Goal: Information Seeking & Learning: Learn about a topic

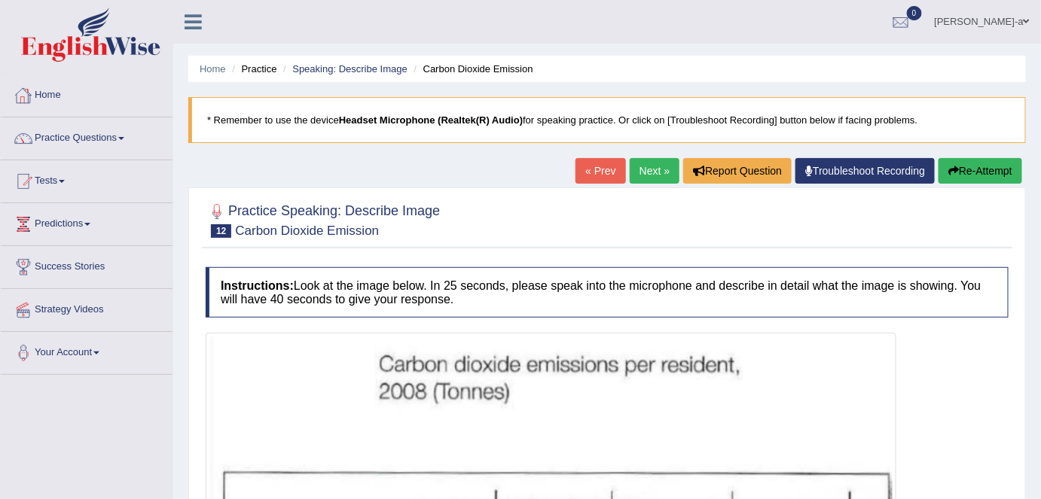
click at [49, 93] on link "Home" at bounding box center [87, 94] width 172 height 38
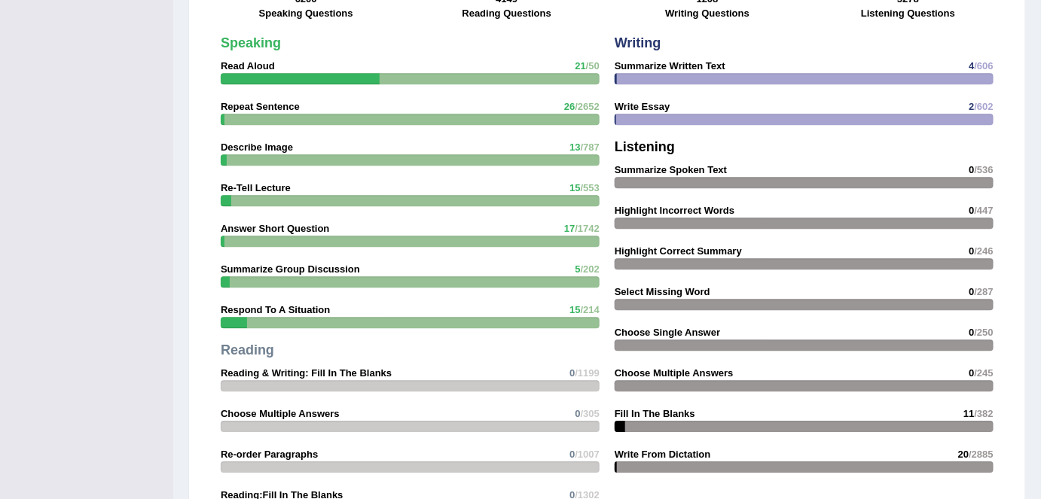
scroll to position [1250, 0]
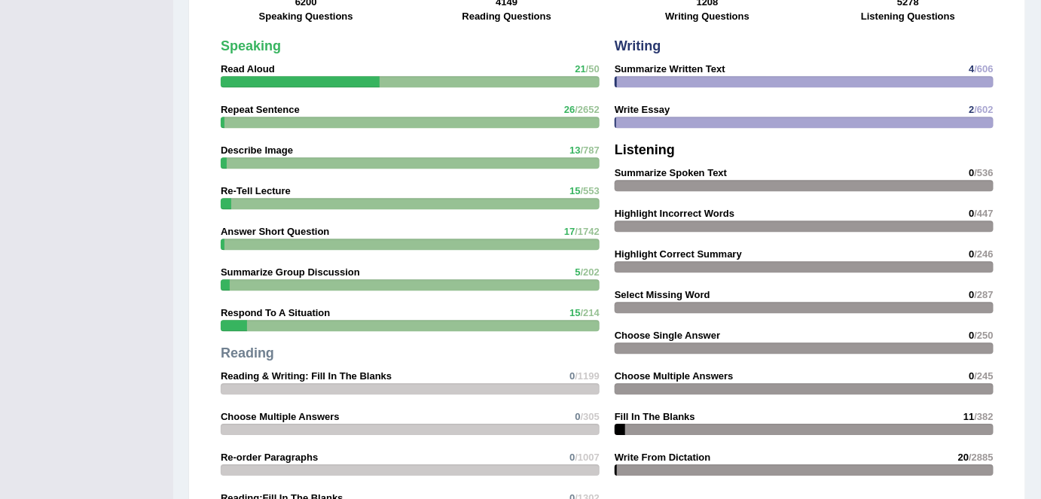
click at [698, 76] on div at bounding box center [804, 81] width 379 height 11
click at [811, 76] on div at bounding box center [804, 81] width 379 height 11
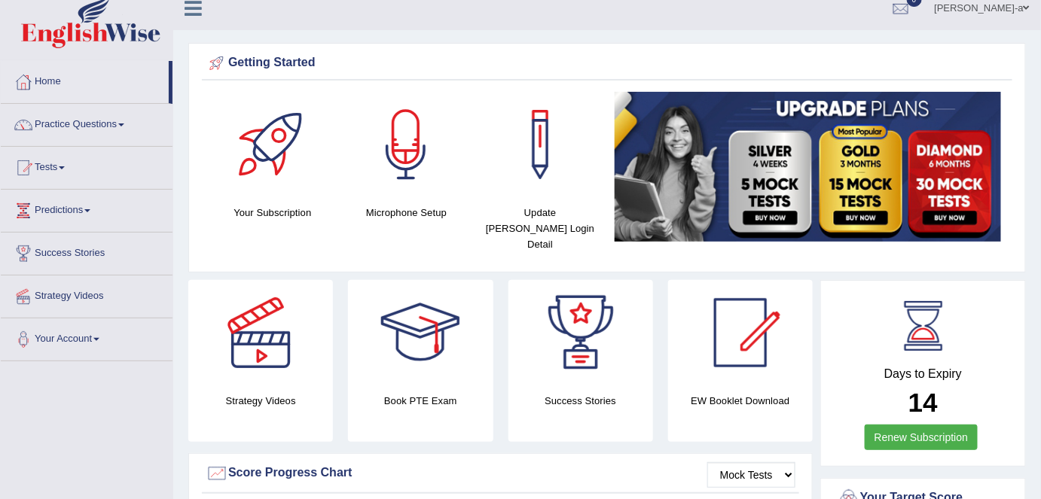
scroll to position [0, 0]
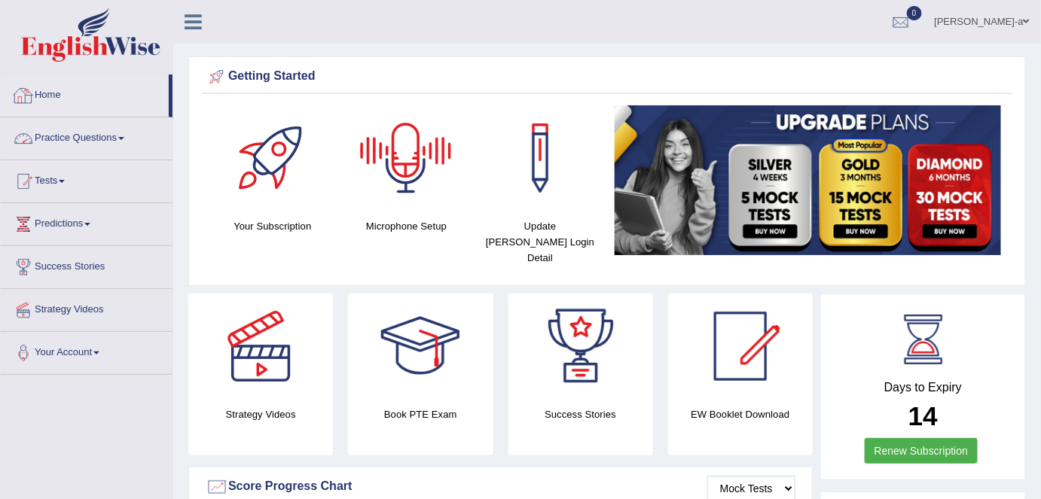
click at [56, 97] on link "Home" at bounding box center [85, 94] width 168 height 38
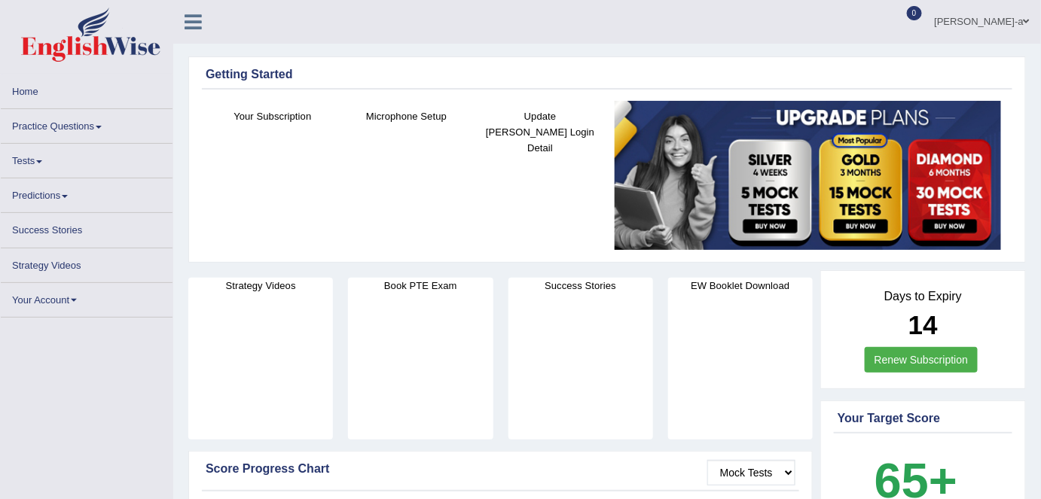
click at [99, 127] on span at bounding box center [99, 127] width 6 height 3
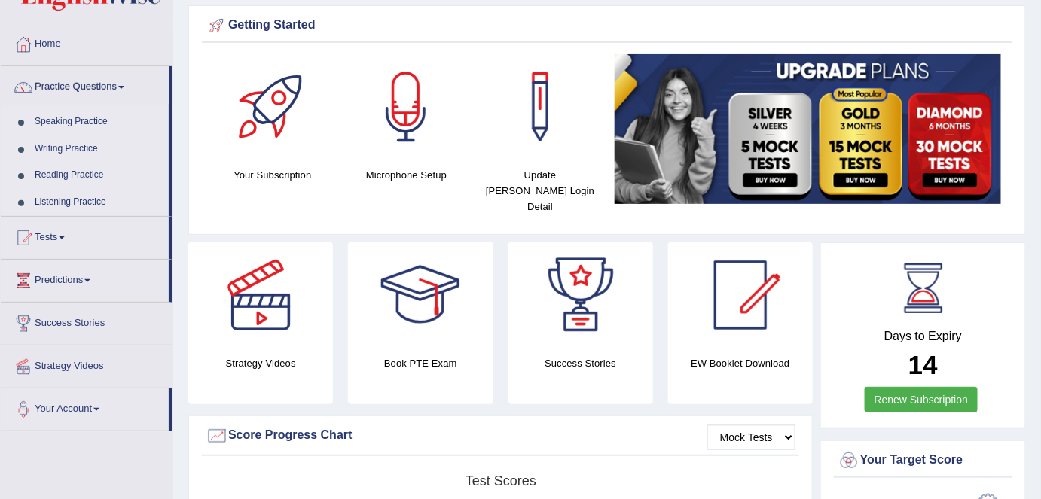
scroll to position [52, 0]
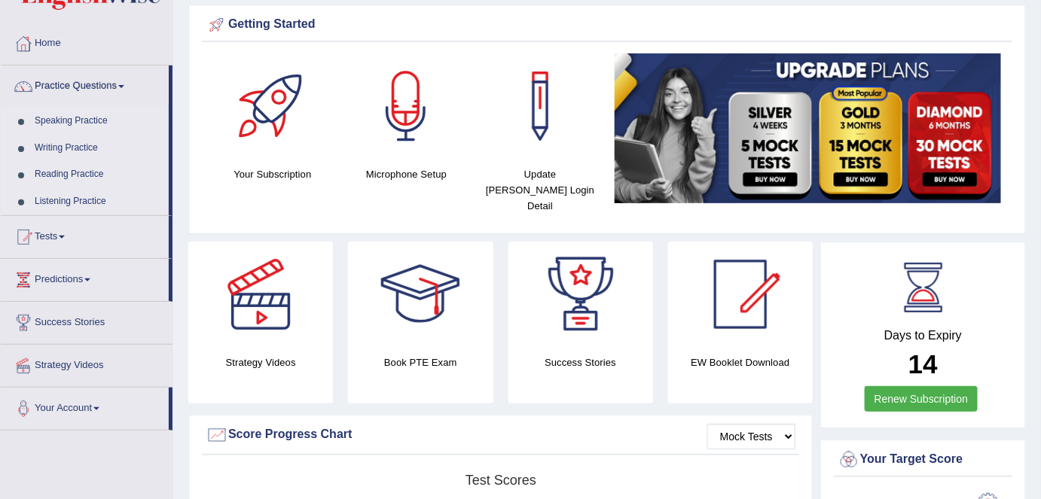
click at [106, 121] on link "Speaking Practice" at bounding box center [98, 121] width 141 height 27
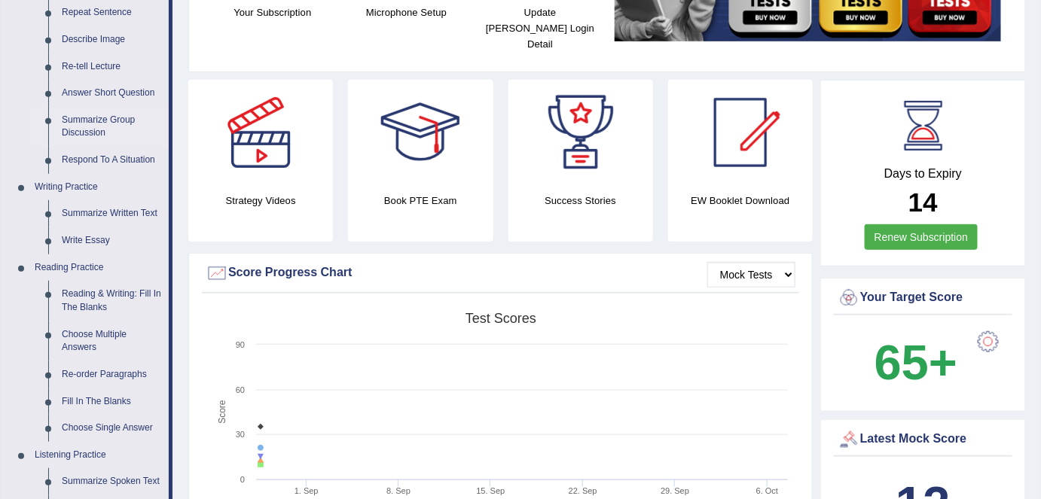
scroll to position [216, 0]
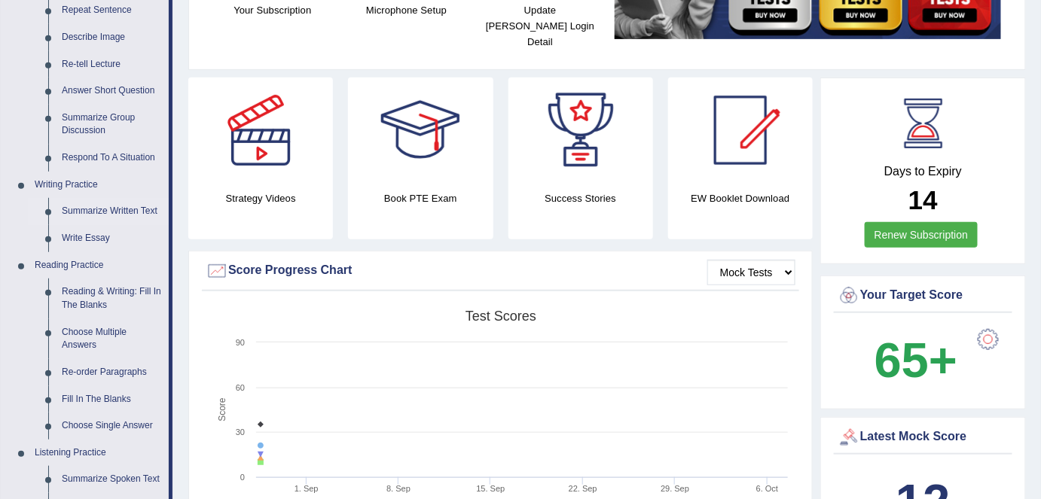
click at [108, 211] on link "Summarize Written Text" at bounding box center [112, 211] width 114 height 27
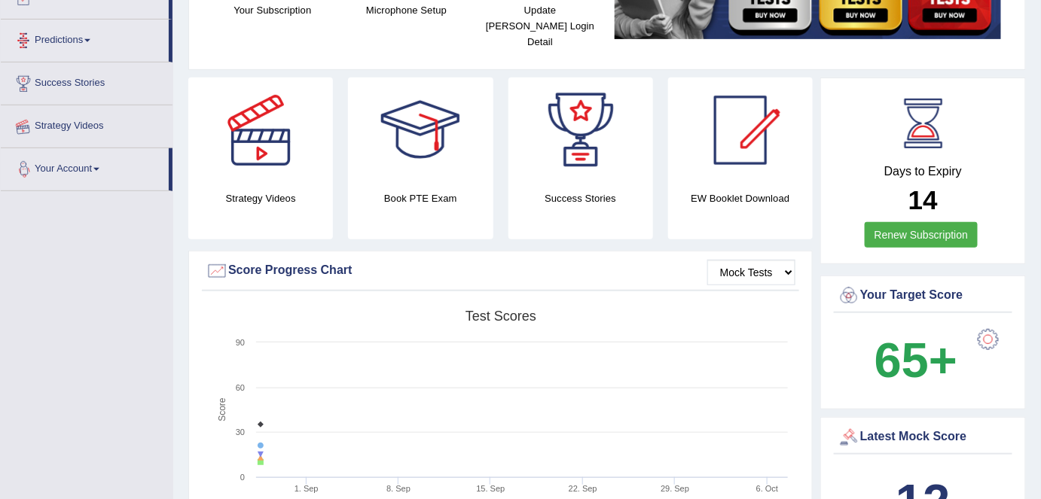
scroll to position [257, 0]
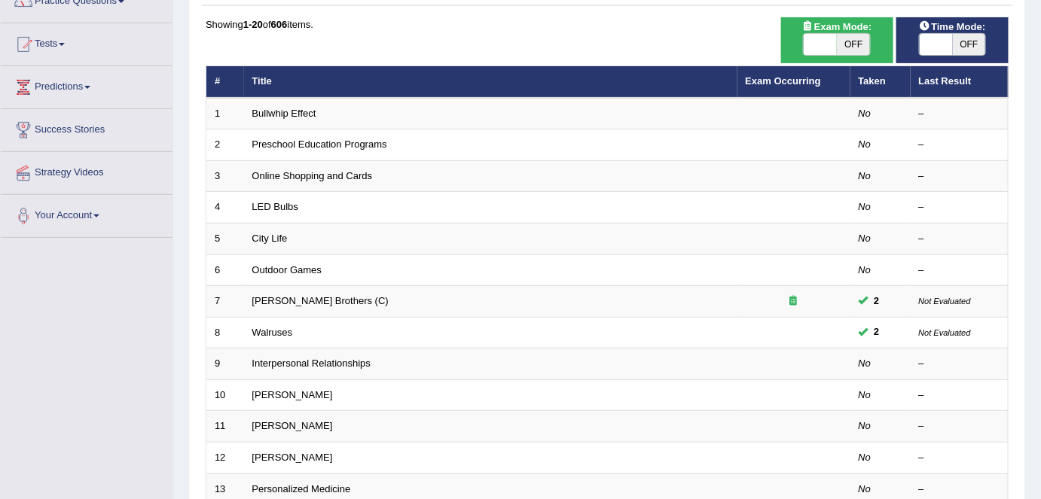
scroll to position [136, 0]
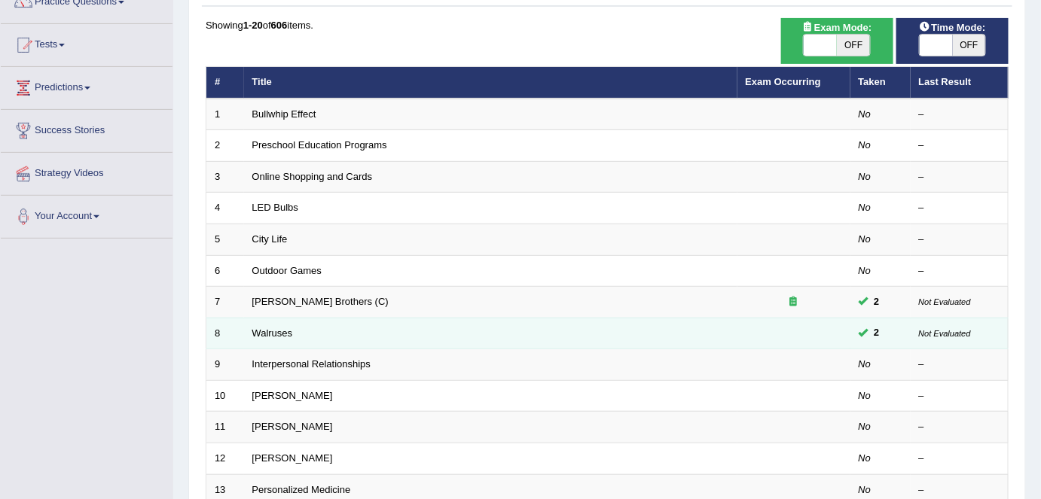
click at [411, 325] on td "Walruses" at bounding box center [490, 334] width 493 height 32
click at [321, 328] on td "Walruses" at bounding box center [490, 334] width 493 height 32
click at [273, 334] on link "Walruses" at bounding box center [272, 333] width 41 height 11
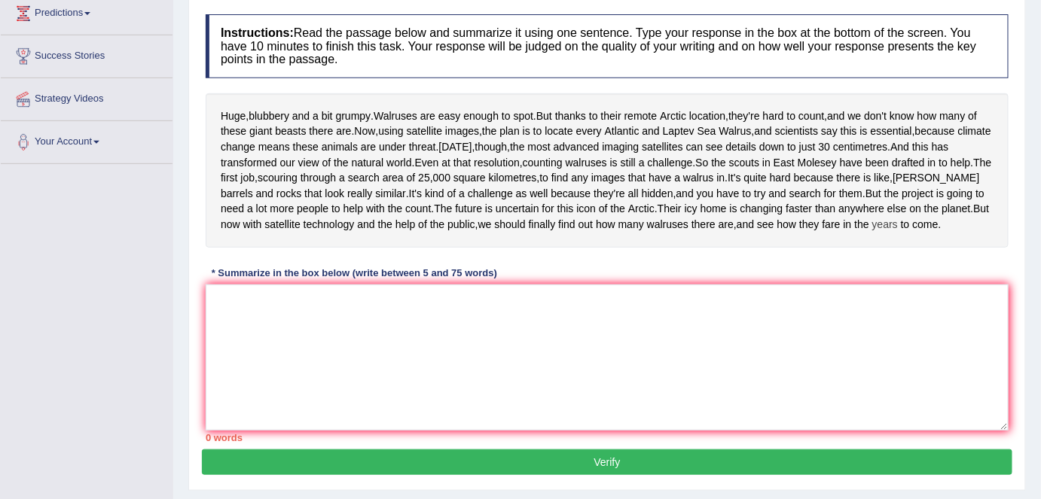
scroll to position [211, 0]
click at [210, 366] on textarea at bounding box center [607, 358] width 803 height 146
type textarea "I"
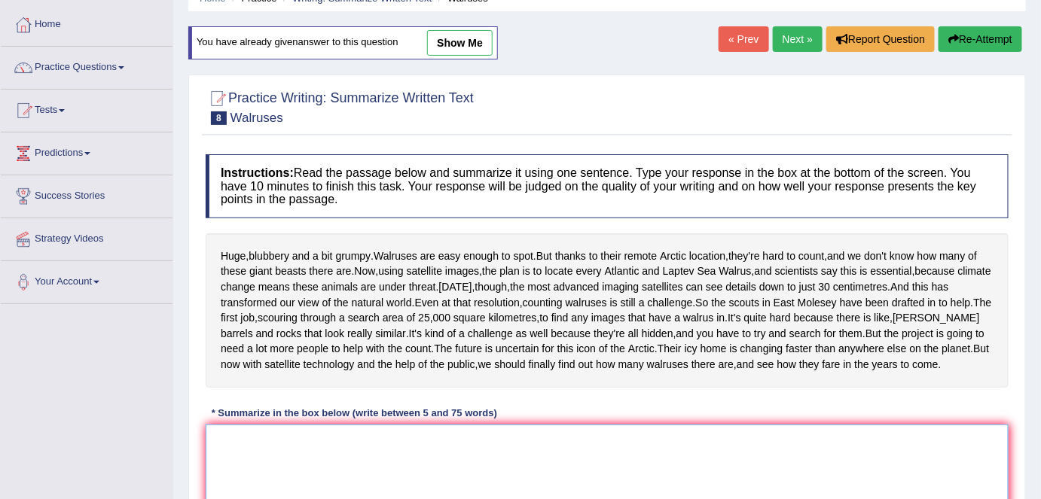
scroll to position [0, 0]
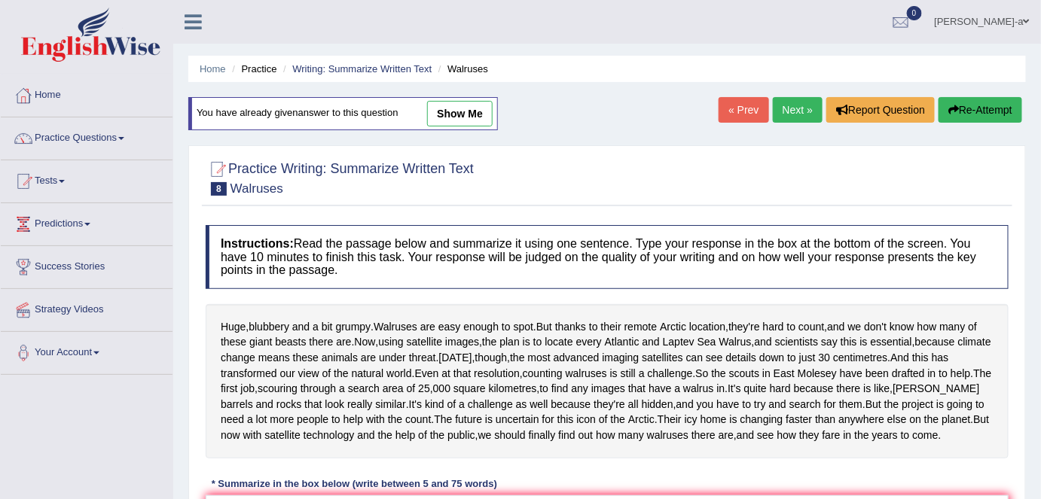
click at [474, 109] on link "show me" at bounding box center [460, 114] width 66 height 26
type textarea "satellites images imaging satellites images satellites technology"
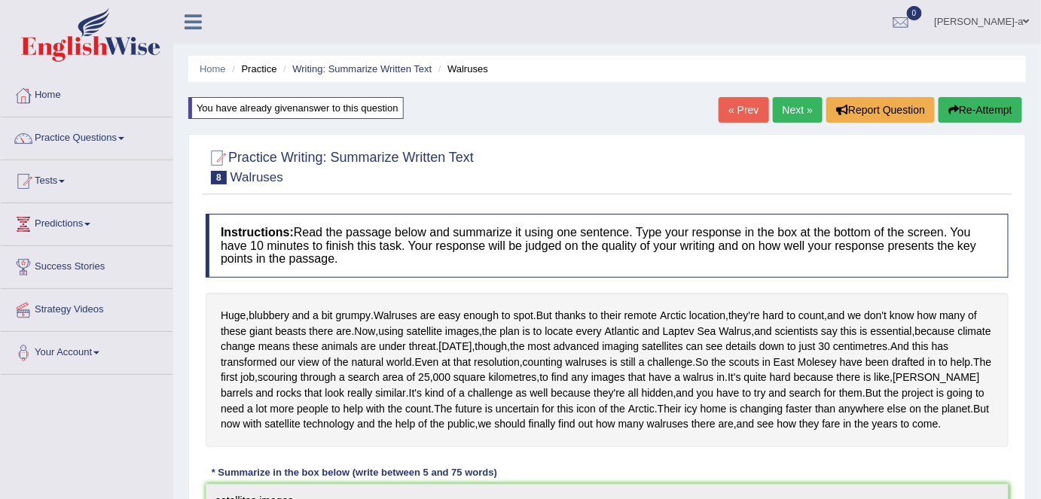
click at [736, 109] on link "« Prev" at bounding box center [744, 110] width 50 height 26
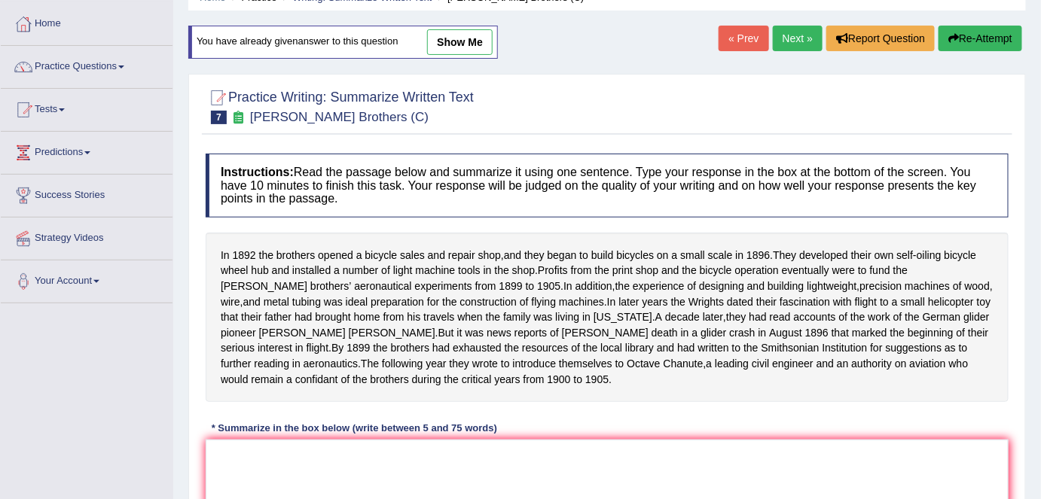
scroll to position [71, 0]
click at [469, 47] on link "show me" at bounding box center [460, 43] width 66 height 26
type textarea "In [DATE] brothers opened the bicycle. In [DATE] start build the small amount o…"
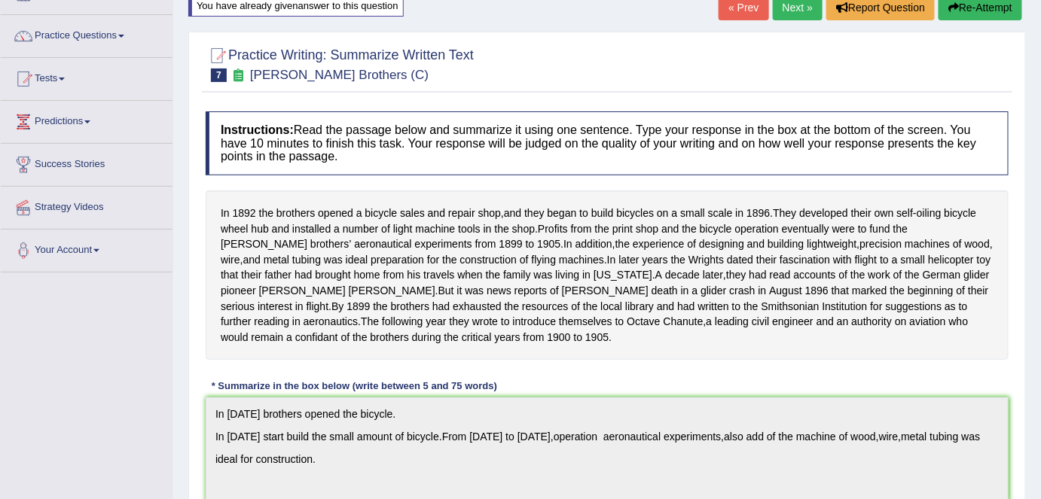
scroll to position [0, 0]
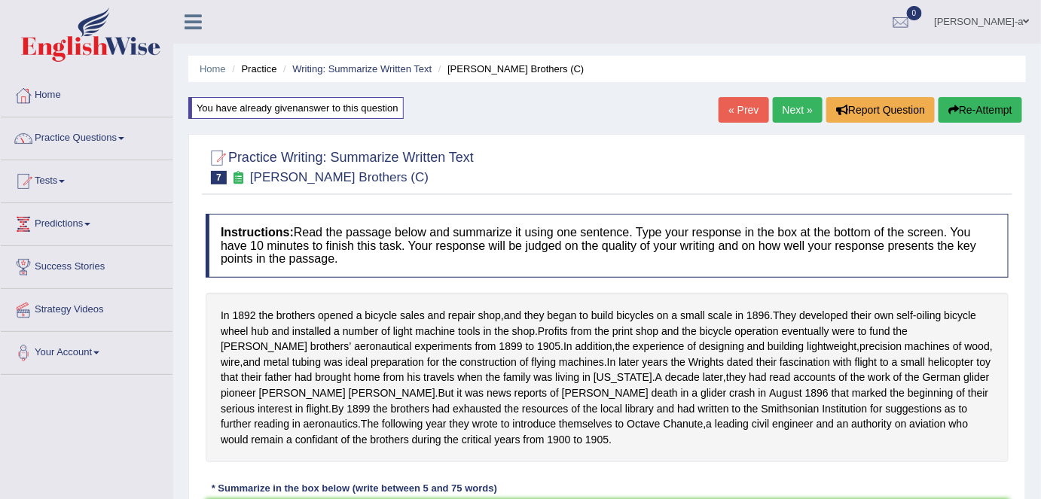
click at [749, 113] on link "« Prev" at bounding box center [744, 110] width 50 height 26
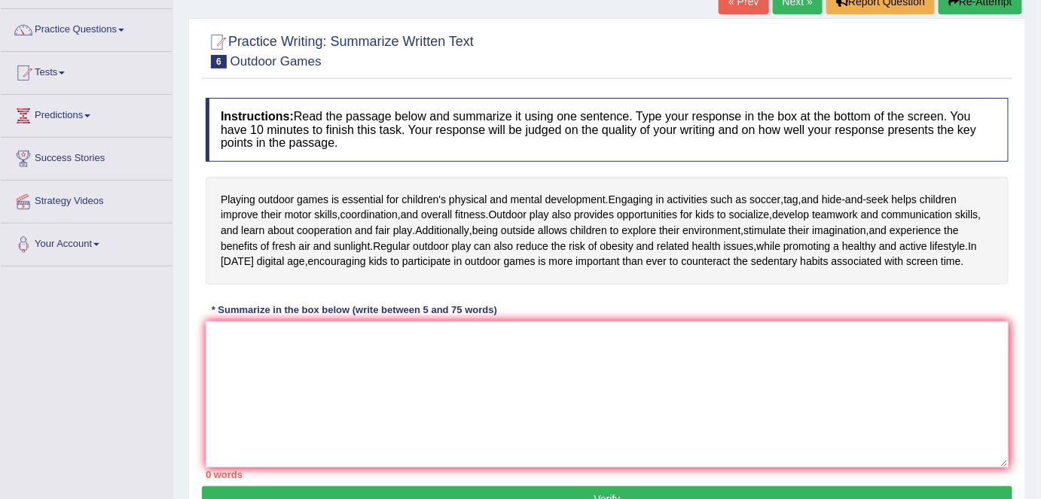
scroll to position [108, 0]
click at [231, 337] on textarea at bounding box center [607, 395] width 803 height 146
type textarea "p"
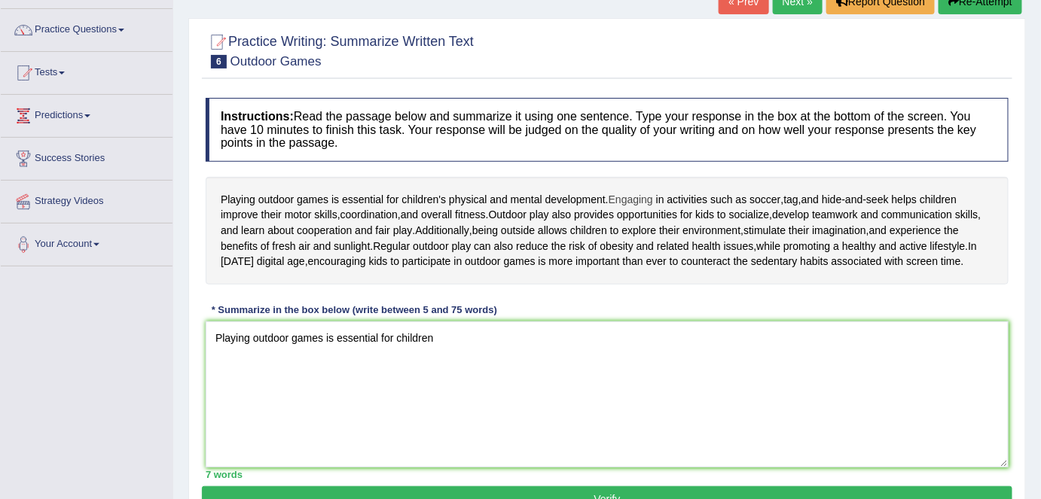
click at [612, 197] on span "Engaging" at bounding box center [631, 200] width 44 height 16
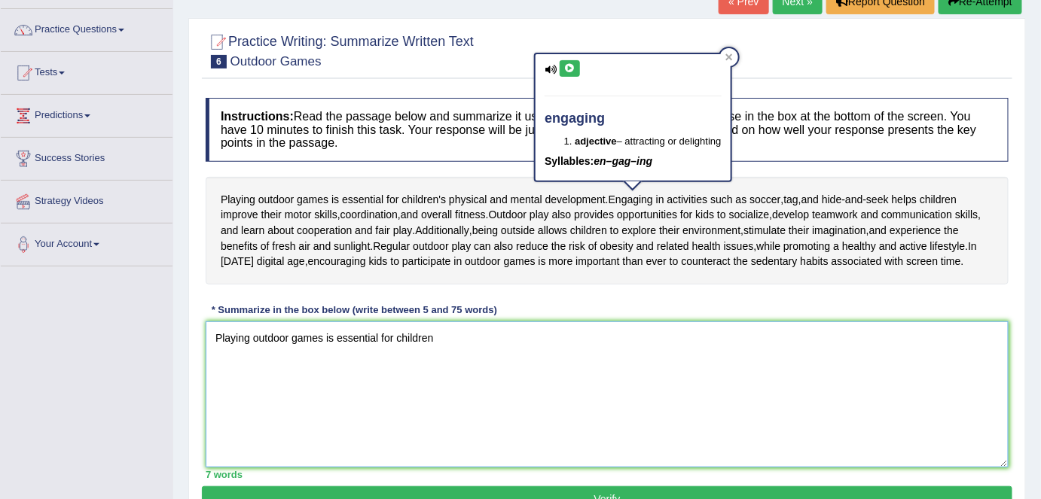
click at [593, 354] on textarea "Playing outdoor games is essential for children" at bounding box center [607, 395] width 803 height 146
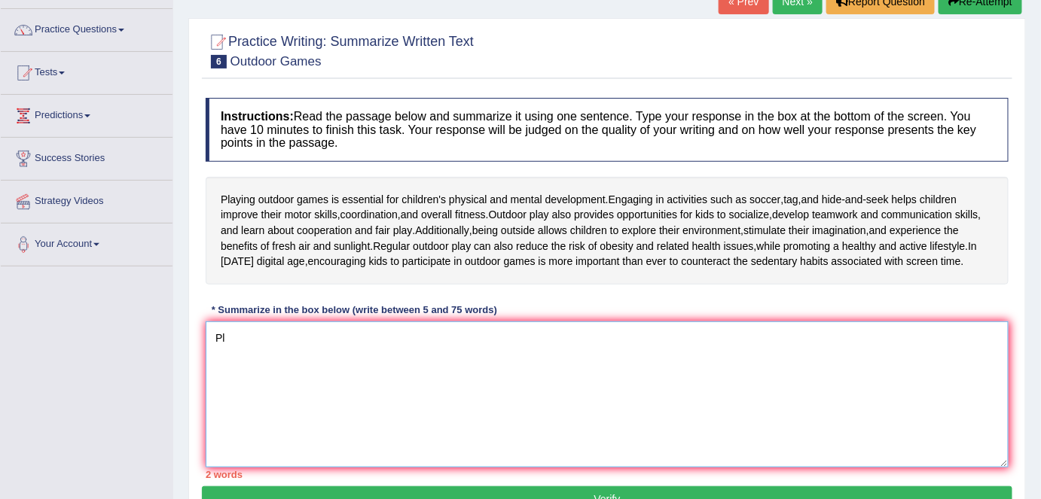
type textarea "P"
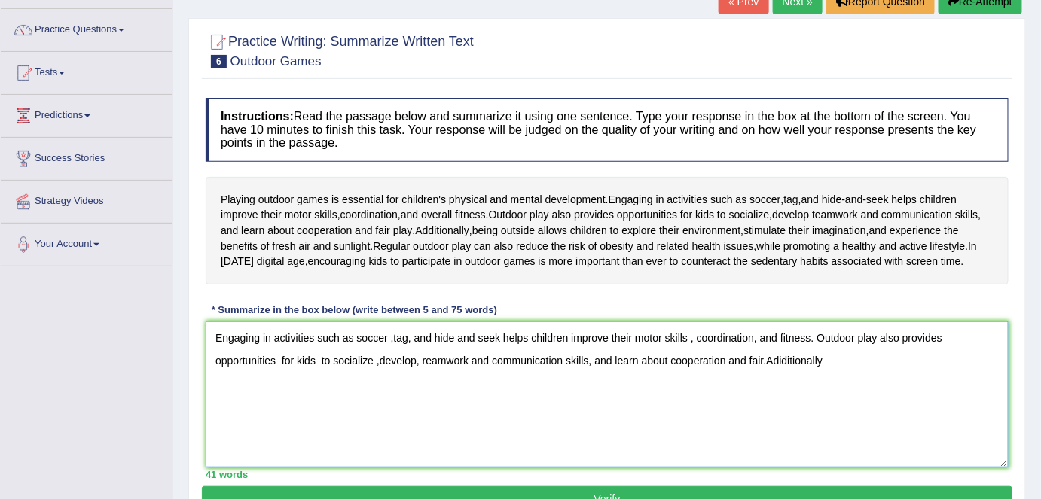
click at [781, 359] on textarea "Engaging in activities such as soccer ,tag, and hide and seek helps children im…" at bounding box center [607, 395] width 803 height 146
click at [823, 358] on textarea "Engaging in activities such as soccer ,tag, and hide and seek helps children im…" at bounding box center [607, 395] width 803 height 146
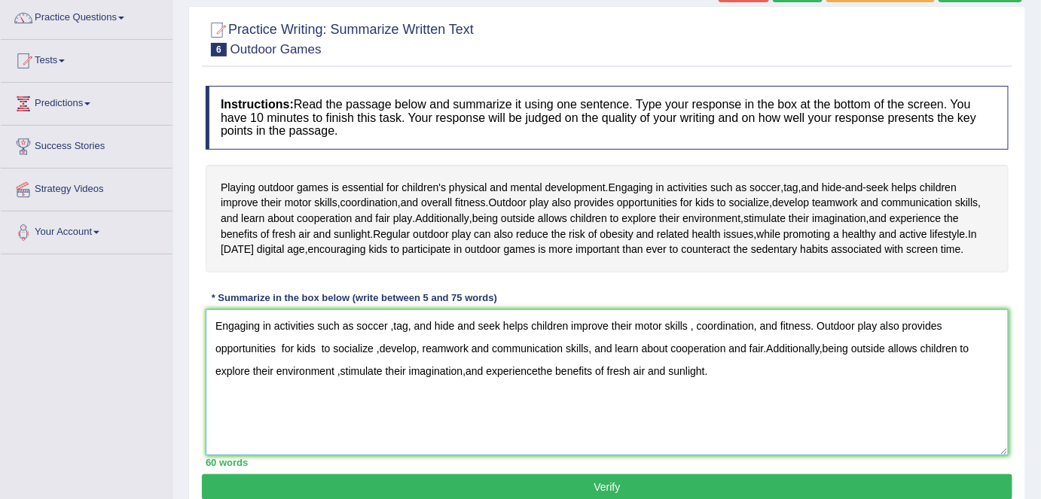
scroll to position [120, 0]
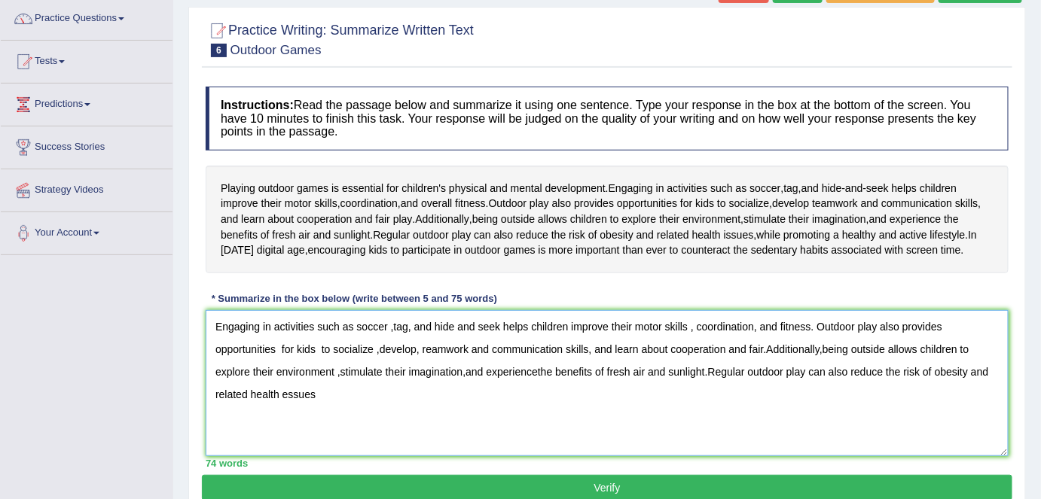
click at [287, 392] on textarea "Engaging in activities such as soccer ,tag, and hide and seek helps children im…" at bounding box center [607, 383] width 803 height 146
click at [249, 395] on textarea "Engaging in activities such as soccer ,tag, and hide and seek helps children im…" at bounding box center [607, 383] width 803 height 146
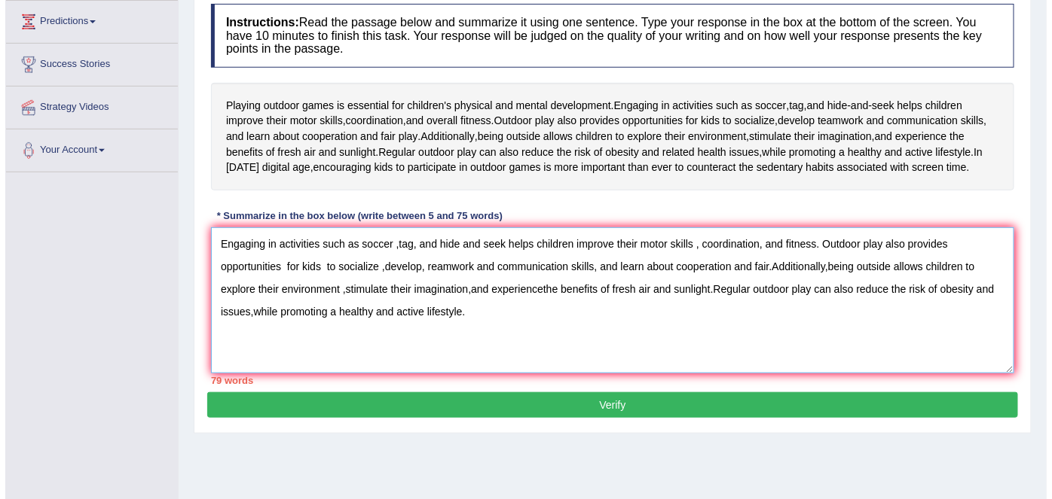
scroll to position [203, 0]
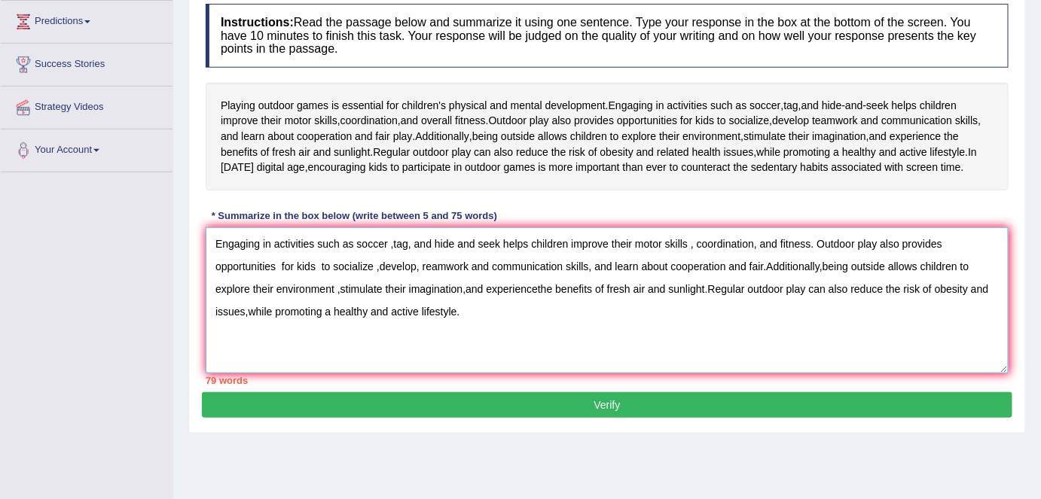
type textarea "Engaging in activities such as soccer ,tag, and hide and seek helps children im…"
click at [610, 405] on button "Verify" at bounding box center [607, 405] width 811 height 26
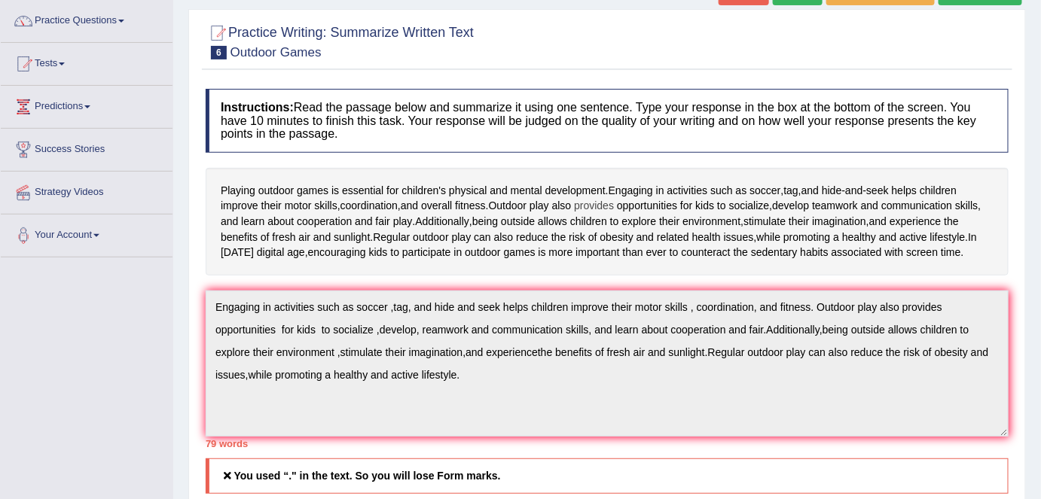
scroll to position [0, 0]
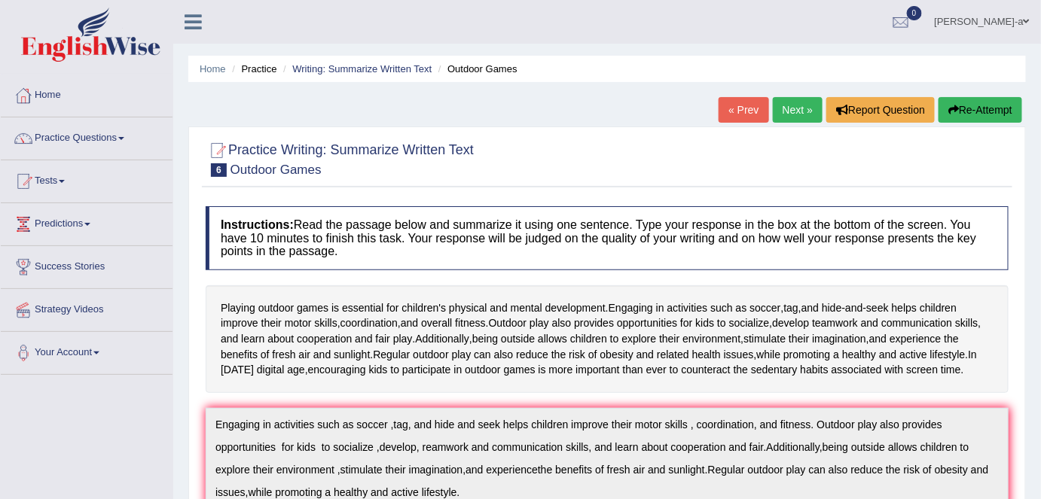
click at [124, 135] on link "Practice Questions" at bounding box center [87, 137] width 172 height 38
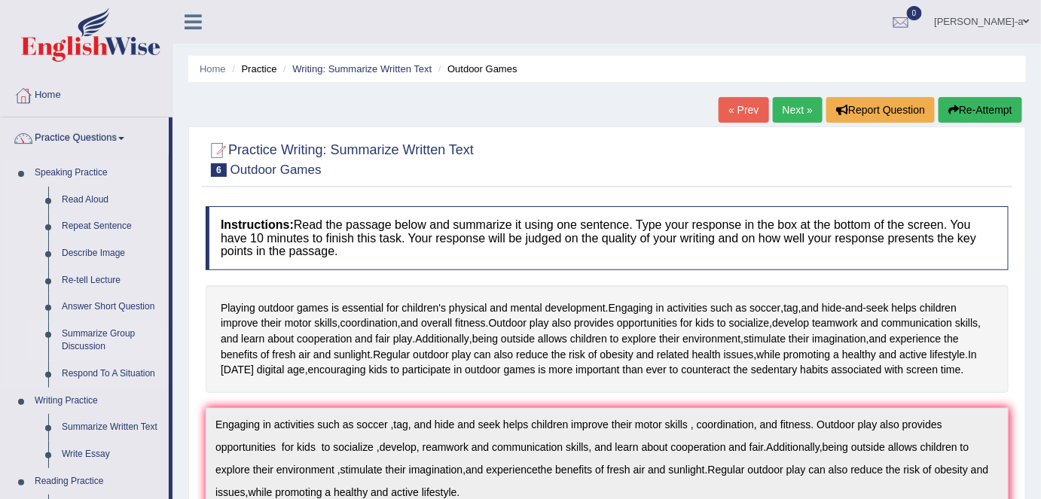
click at [116, 335] on link "Summarize Group Discussion" at bounding box center [112, 341] width 114 height 40
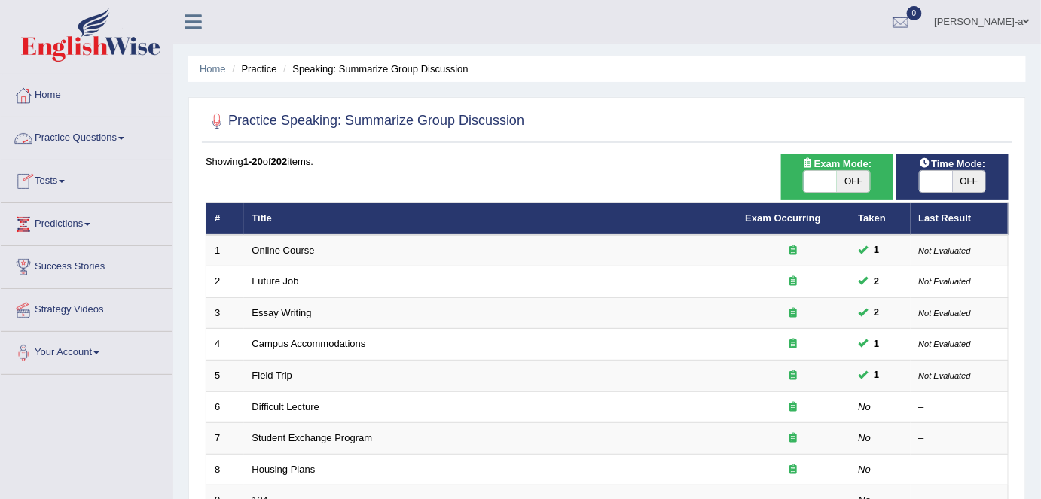
click at [127, 135] on link "Practice Questions" at bounding box center [87, 137] width 172 height 38
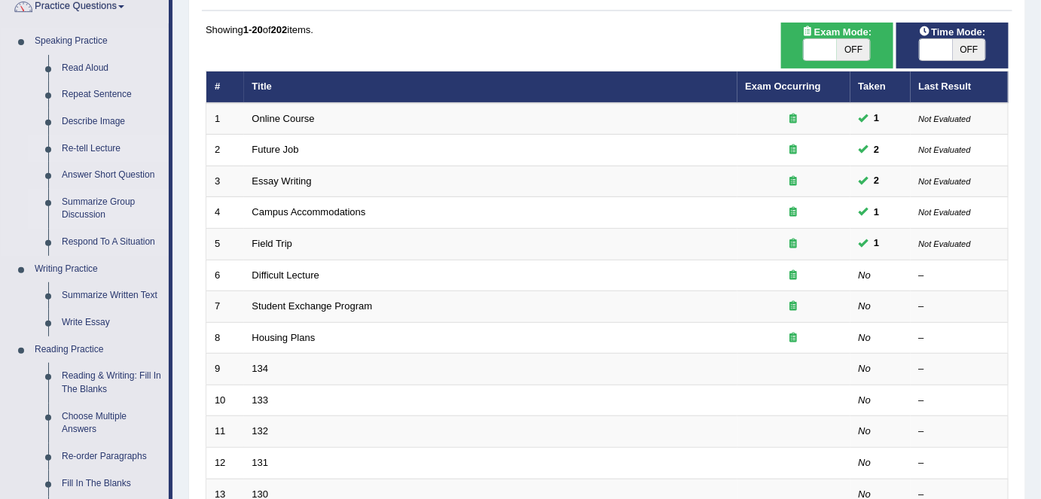
scroll to position [134, 0]
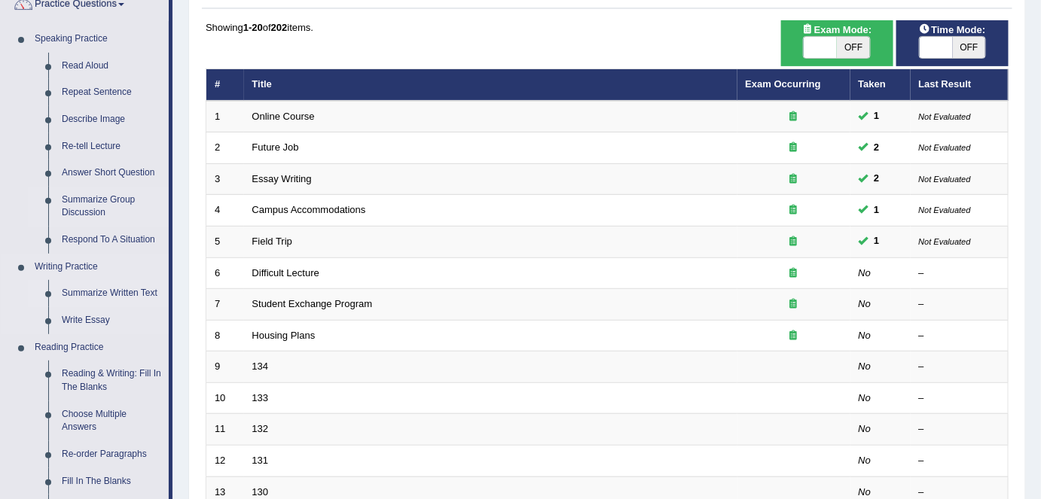
click at [126, 293] on link "Summarize Written Text" at bounding box center [112, 293] width 114 height 27
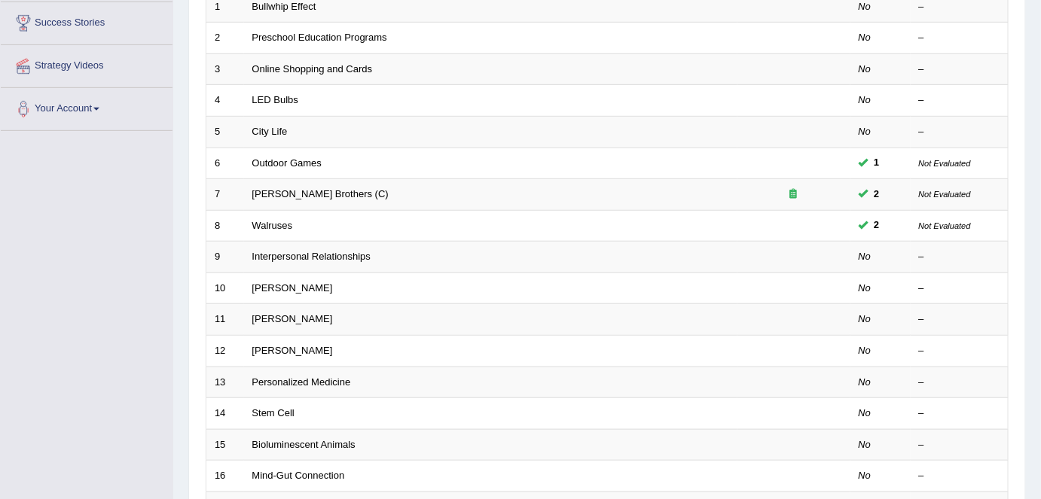
scroll to position [245, 0]
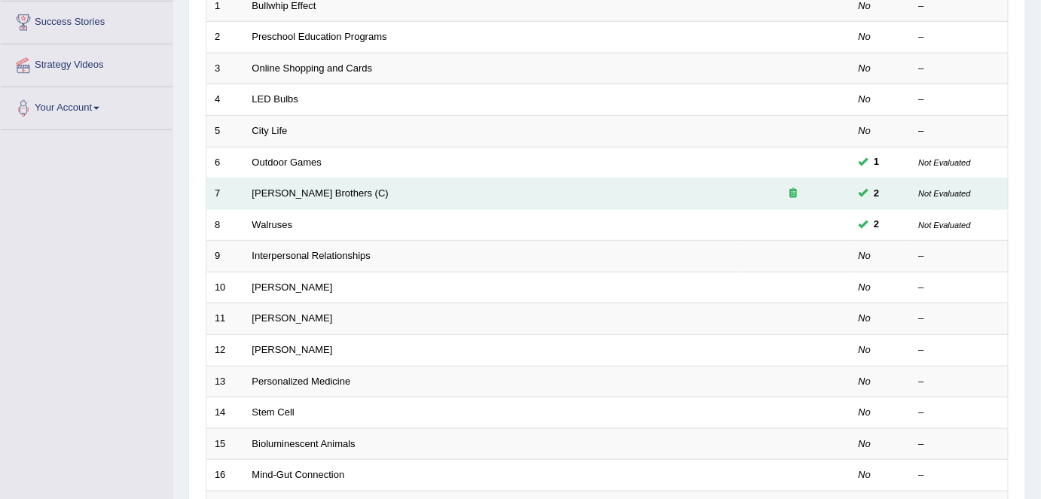
click at [481, 199] on td "[PERSON_NAME] Brothers (C)" at bounding box center [490, 195] width 493 height 32
click at [307, 191] on link "[PERSON_NAME] Brothers (C)" at bounding box center [320, 193] width 136 height 11
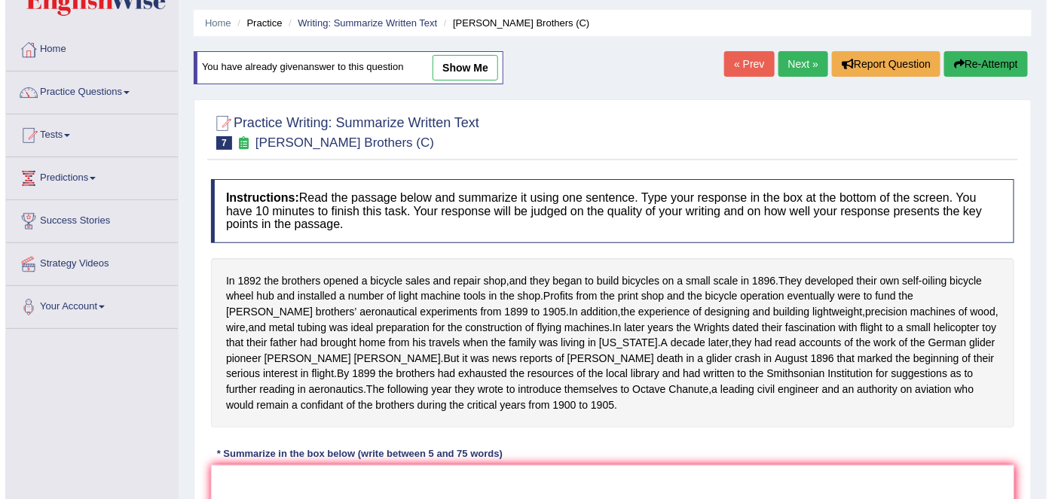
scroll to position [46, 0]
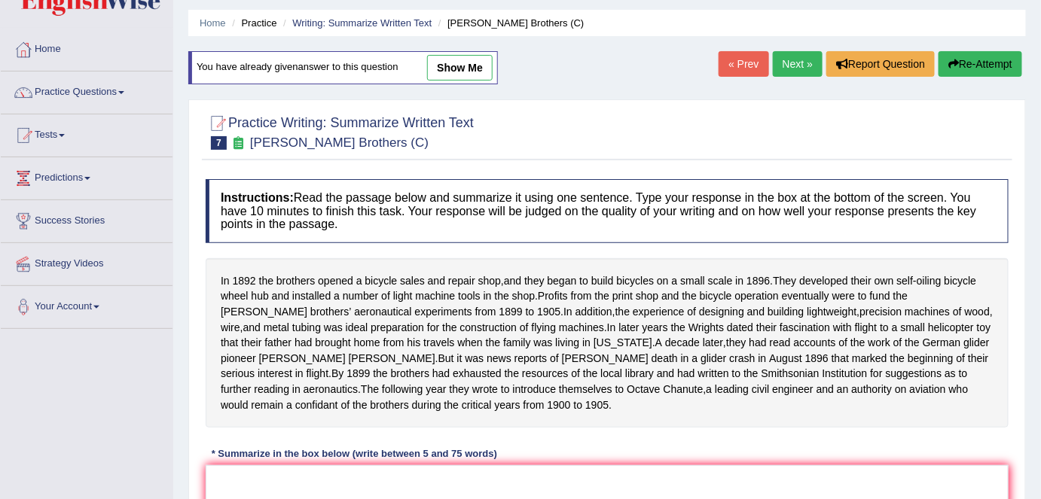
click at [466, 69] on link "show me" at bounding box center [460, 68] width 66 height 26
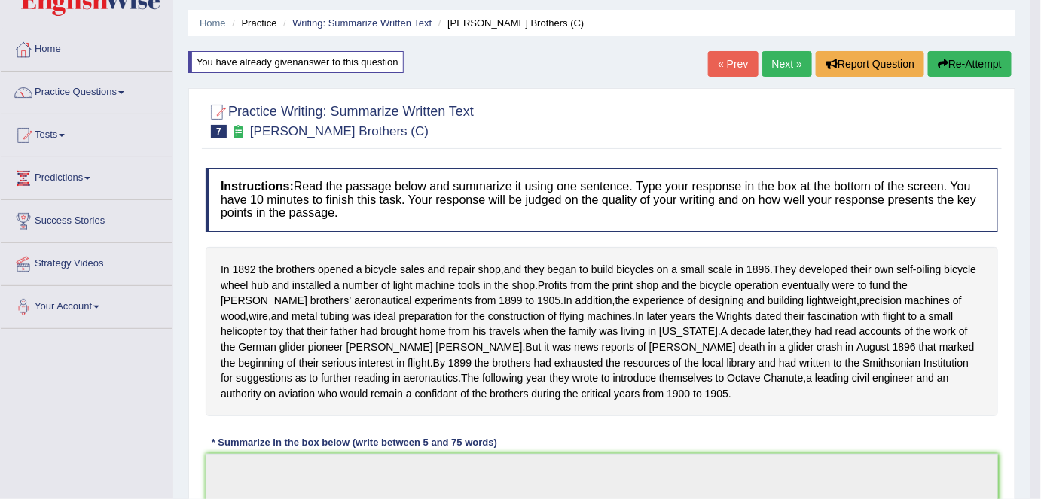
type textarea "In 1896 brothers opened the bicycle. In 1896 start build the small amount of bi…"
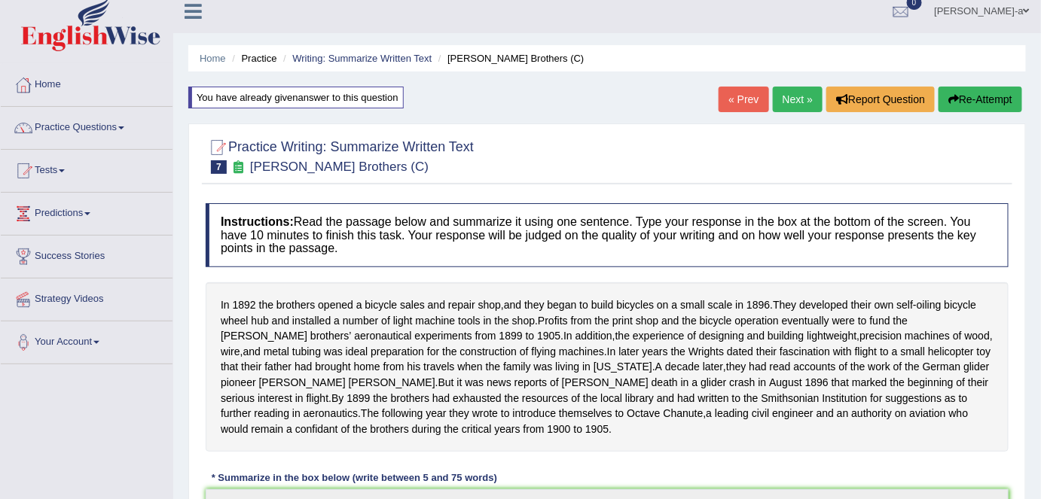
scroll to position [0, 0]
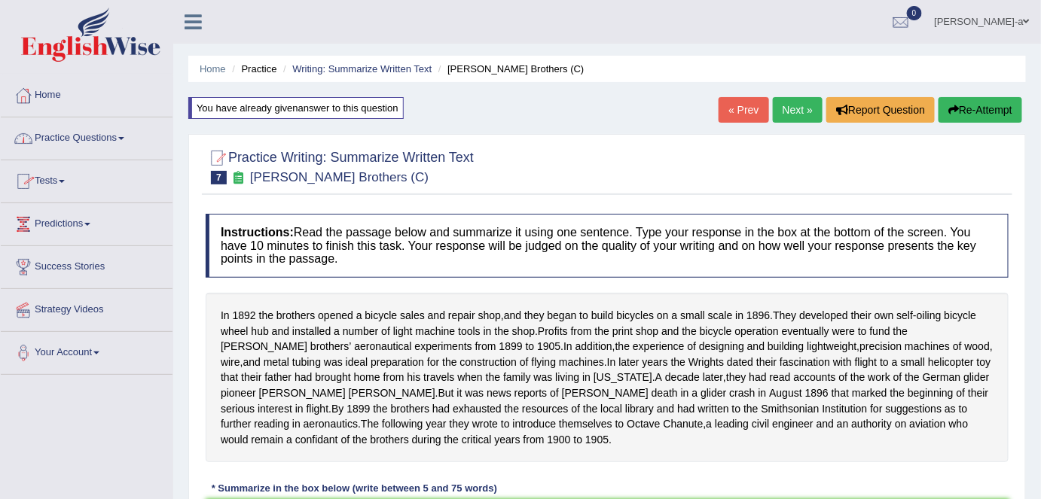
click at [742, 108] on link "« Prev" at bounding box center [744, 110] width 50 height 26
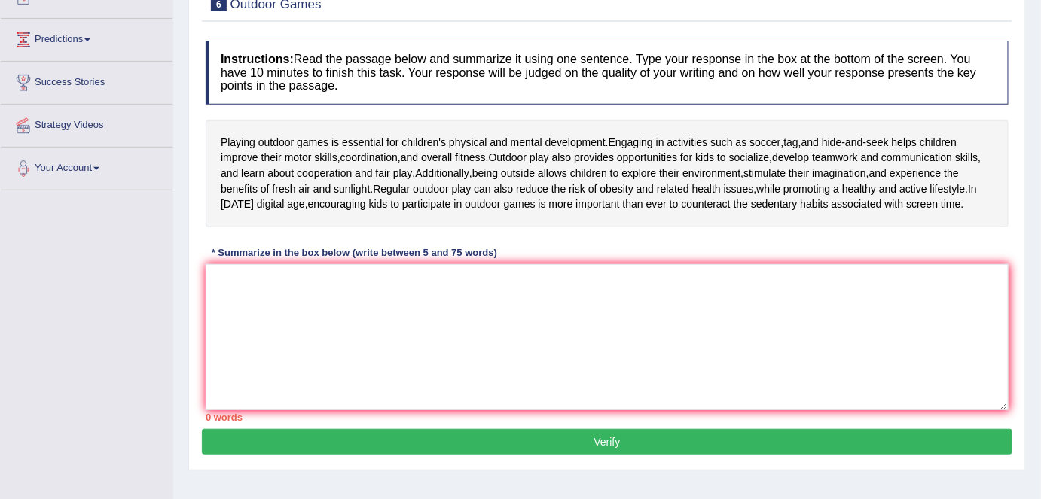
scroll to position [187, 0]
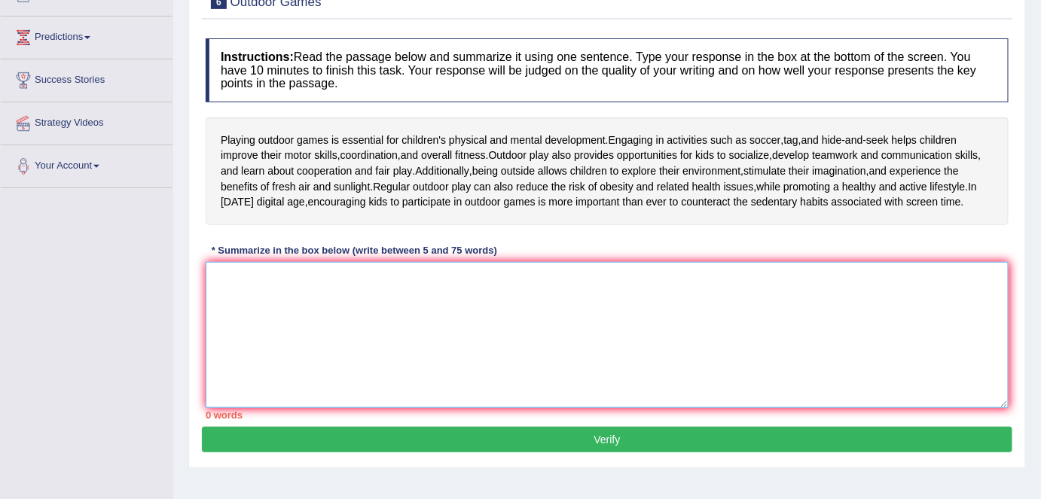
click at [215, 285] on textarea at bounding box center [607, 335] width 803 height 146
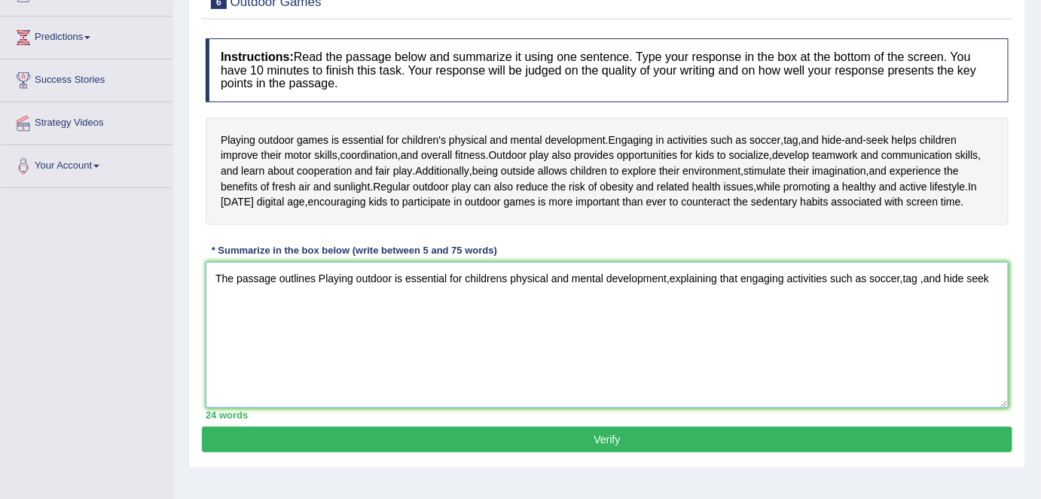
click at [963, 275] on textarea "The passage outlines Playing outdoor is essential for childrens physical and me…" at bounding box center [607, 335] width 803 height 146
click at [246, 305] on textarea "The passage outlines Playing outdoor is essential for childrens physical and me…" at bounding box center [607, 335] width 803 height 146
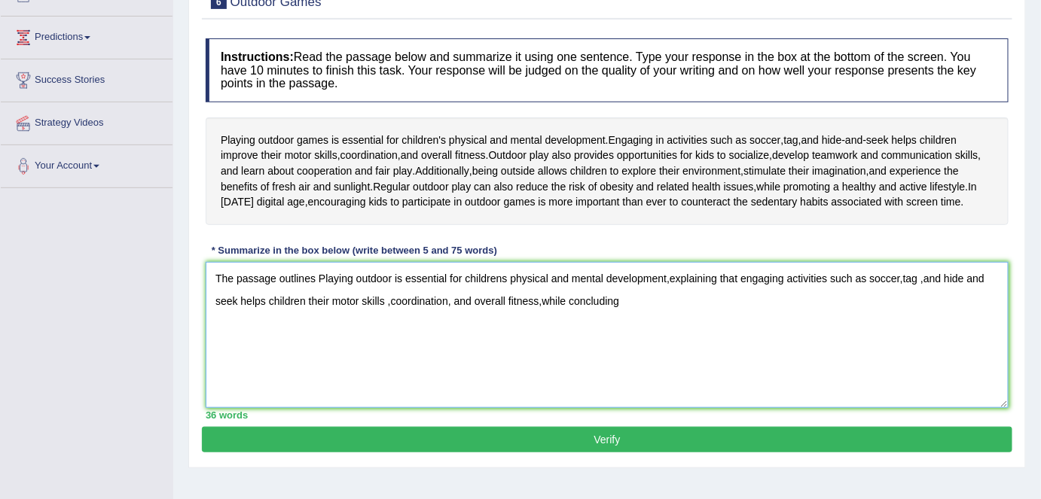
click at [539, 301] on textarea "The passage outlines Playing outdoor is essential for childrens physical and me…" at bounding box center [607, 335] width 803 height 146
click at [543, 299] on textarea "The passage outlines Playing outdoor is essential for childrens physical and me…" at bounding box center [607, 335] width 803 height 146
click at [615, 302] on textarea "The passage outlines Playing outdoor is essential for childrens physical and me…" at bounding box center [607, 335] width 803 height 146
click at [646, 301] on textarea "The passage outlines Playing outdoor is essential for childrens physical and me…" at bounding box center [607, 335] width 803 height 146
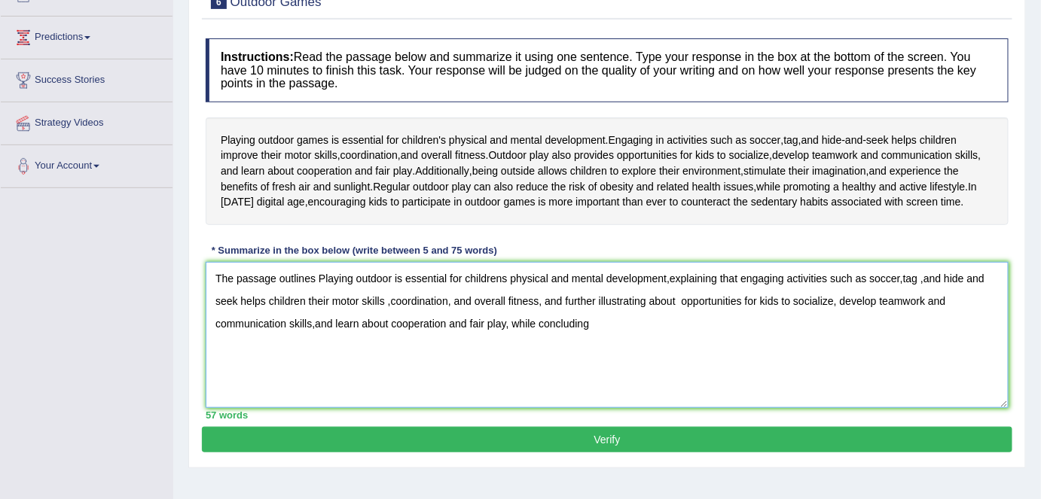
click at [604, 322] on textarea "The passage outlines Playing outdoor is essential for childrens physical and me…" at bounding box center [607, 335] width 803 height 146
click at [313, 322] on textarea "The passage outlines Playing outdoor is essential for childrens physical and me…" at bounding box center [607, 335] width 803 height 146
type textarea "The passage outlines Playing outdoor is essential for childrens physical and me…"
click at [609, 436] on button "Verify" at bounding box center [607, 440] width 811 height 26
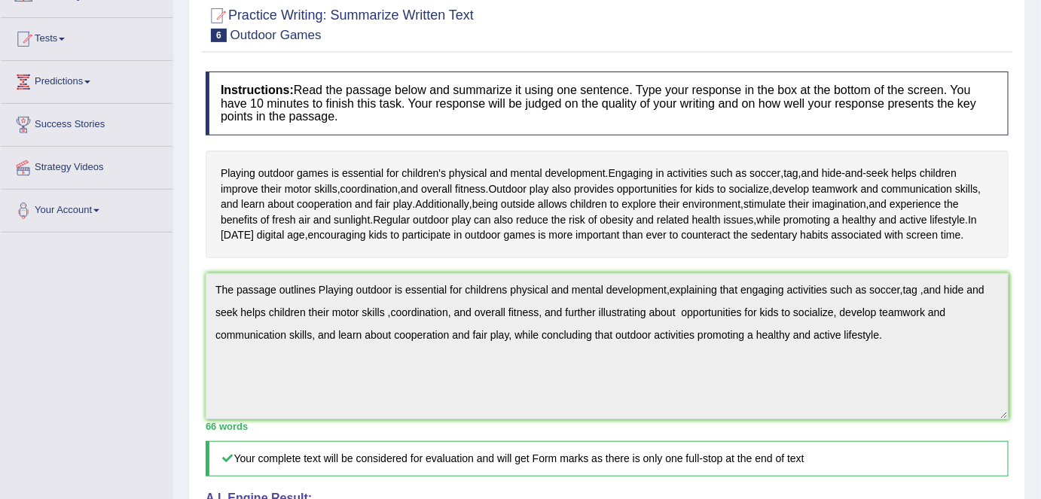
scroll to position [0, 0]
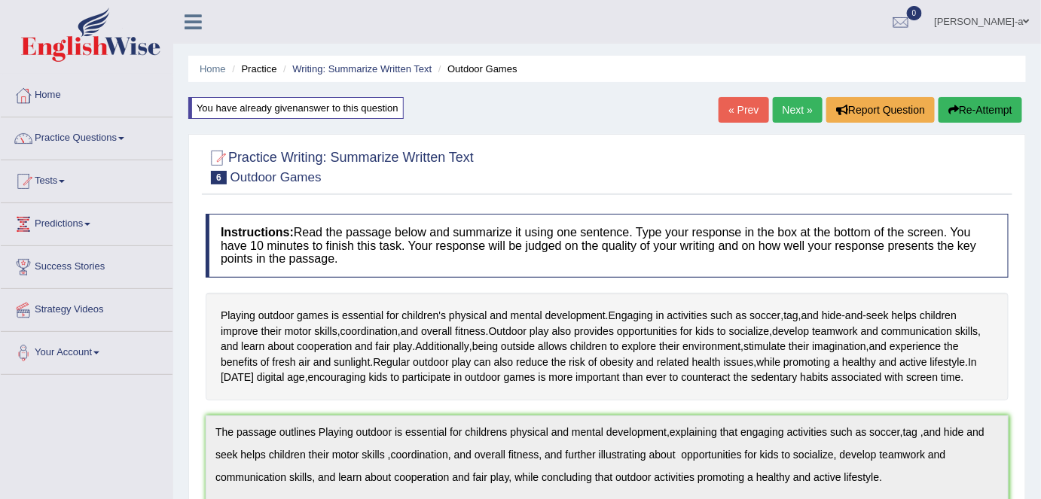
click at [794, 105] on link "Next »" at bounding box center [798, 110] width 50 height 26
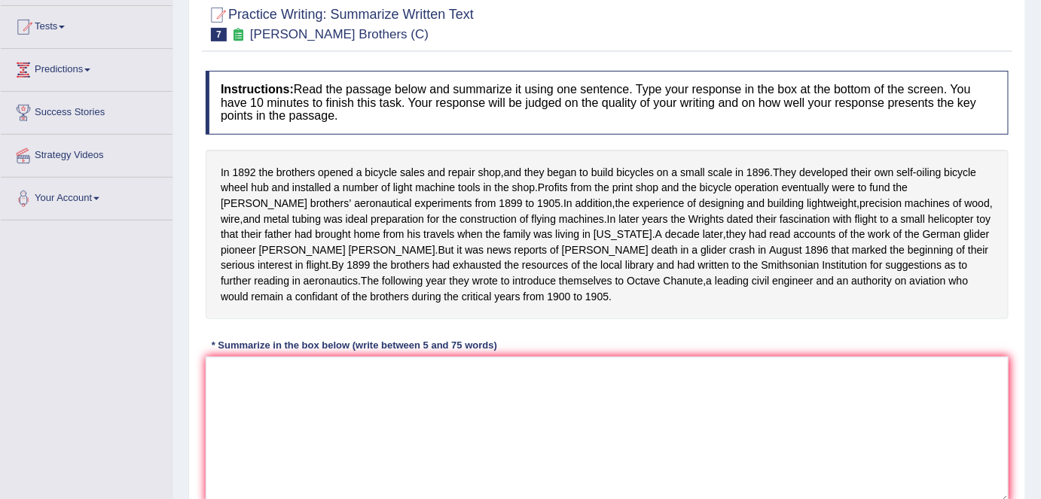
scroll to position [151, 0]
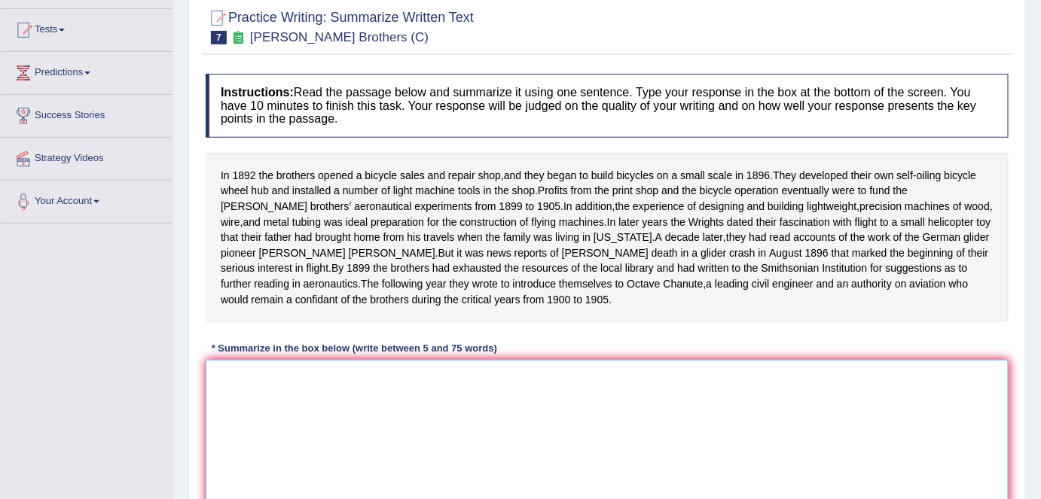
click at [224, 391] on textarea at bounding box center [607, 433] width 803 height 146
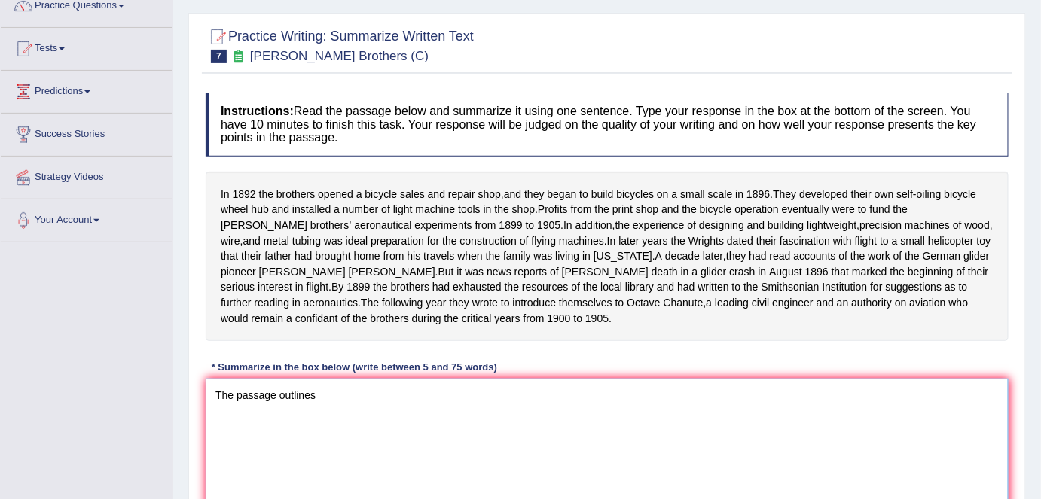
scroll to position [132, 0]
click at [330, 423] on textarea "The passage outlines" at bounding box center [607, 453] width 803 height 146
click at [330, 423] on textarea "The passage outlines Wr" at bounding box center [607, 453] width 803 height 146
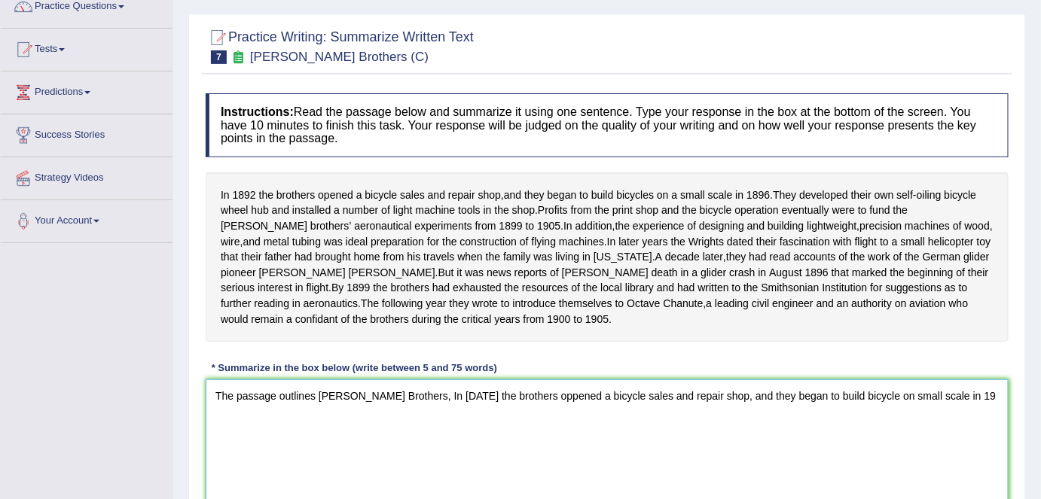
click at [409, 409] on textarea "The passage outlines [PERSON_NAME] Brothers, In [DATE] the brothers oppened a b…" at bounding box center [607, 453] width 803 height 146
click at [932, 405] on textarea "The passage outlines [PERSON_NAME] Brothers, in [DATE] the brothers oppened a b…" at bounding box center [607, 453] width 803 height 146
click at [962, 408] on textarea "The passage outlines [PERSON_NAME] Brothers, in [DATE] the brothers oppened a b…" at bounding box center [607, 453] width 803 height 146
click at [995, 409] on textarea "The passage outlines [PERSON_NAME] Brothers, in [DATE] the brothers oppened a b…" at bounding box center [607, 453] width 803 height 146
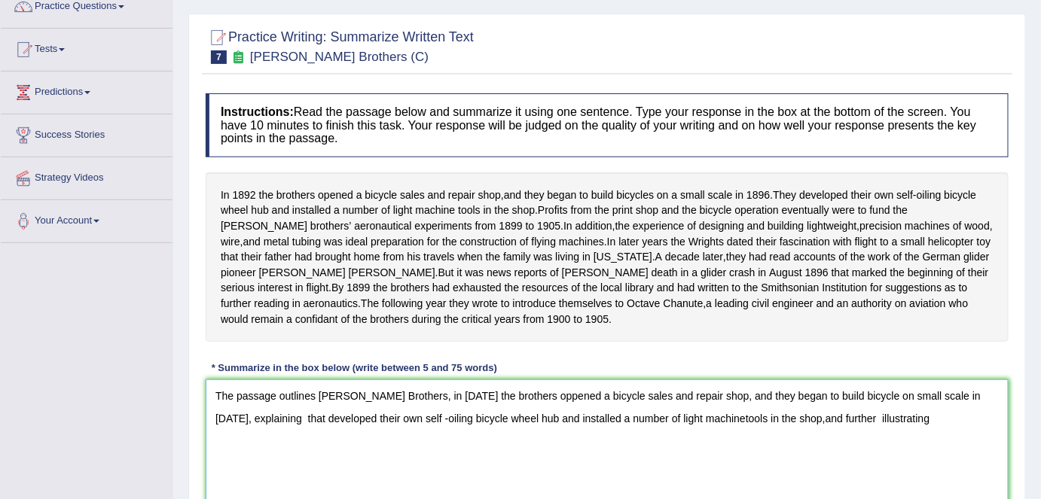
click at [733, 432] on textarea "The passage outlines [PERSON_NAME] Brothers, in [DATE] the brothers oppened a b…" at bounding box center [607, 453] width 803 height 146
click at [850, 434] on textarea "The passage outlines [PERSON_NAME] Brothers, in [DATE] the brothers oppened a b…" at bounding box center [607, 453] width 803 height 146
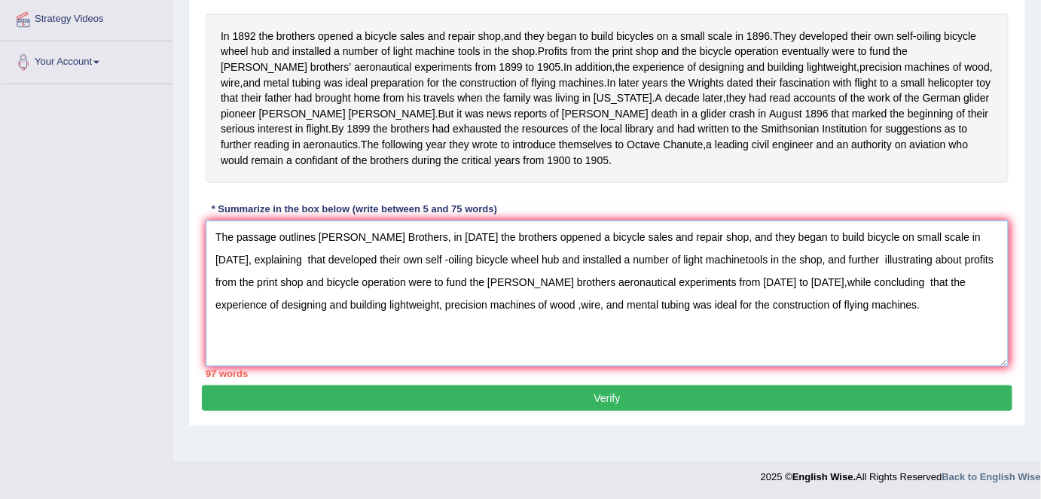
scroll to position [291, 0]
click at [650, 273] on textarea "The passage outlines [PERSON_NAME] Brothers, in [DATE] the brothers oppened a b…" at bounding box center [607, 294] width 803 height 146
click at [679, 298] on textarea "The passage outlines [PERSON_NAME] Brothers, in [DATE] the brothers oppened a b…" at bounding box center [607, 294] width 803 height 146
click at [676, 296] on textarea "The passage outlines [PERSON_NAME] Brothers, in [DATE] the brothers oppened a b…" at bounding box center [607, 294] width 803 height 146
click at [679, 298] on textarea "The passage outlines [PERSON_NAME] Brothers, in [DATE] the brothers oppened a b…" at bounding box center [607, 294] width 803 height 146
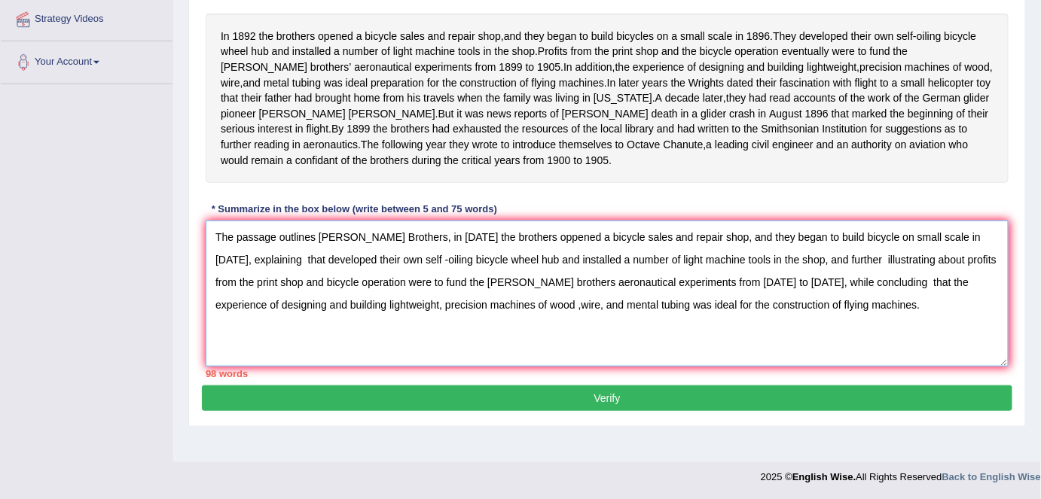
click at [405, 318] on textarea "The passage outlines [PERSON_NAME] Brothers, in [DATE] the brothers oppened a b…" at bounding box center [607, 294] width 803 height 146
click at [405, 319] on textarea "The passage outlines [PERSON_NAME] Brothers, in [DATE] the brothers oppened a b…" at bounding box center [607, 294] width 803 height 146
click at [428, 317] on textarea "The passage outlines [PERSON_NAME] Brothers, in [DATE] the brothers oppened a b…" at bounding box center [607, 294] width 803 height 146
type textarea "The passage outlines [PERSON_NAME] Brothers, in [DATE] the brothers oppened a b…"
click at [618, 411] on button "Verify" at bounding box center [607, 399] width 811 height 26
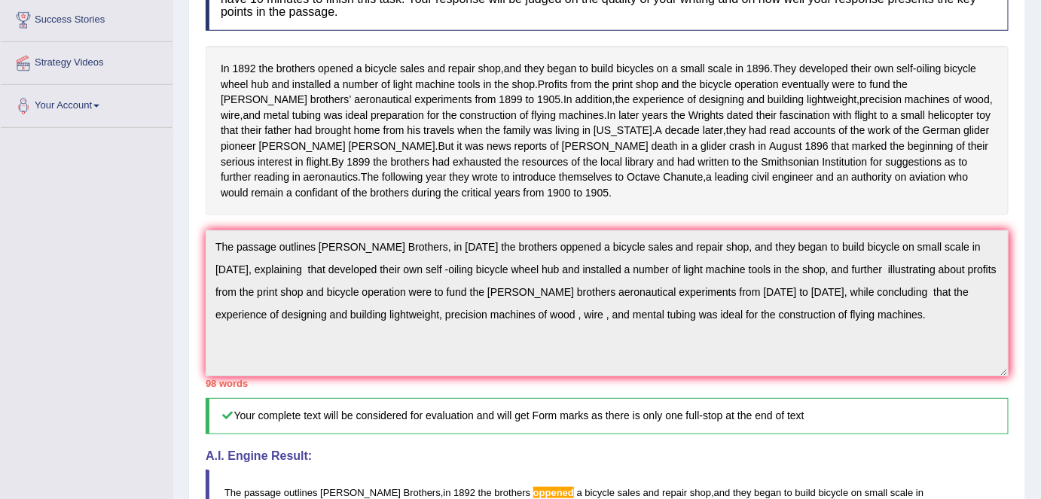
scroll to position [0, 0]
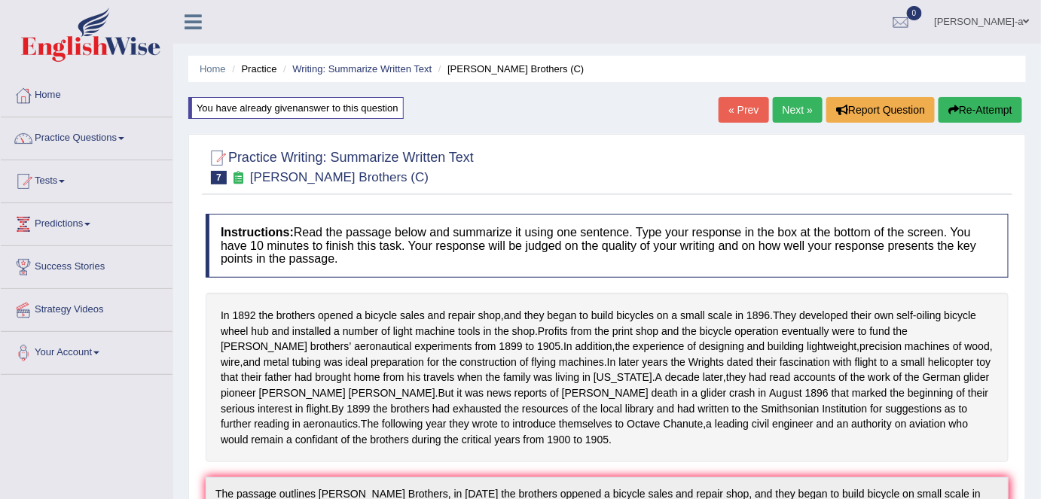
click at [374, 185] on div at bounding box center [607, 166] width 803 height 46
click at [757, 111] on link "« Prev" at bounding box center [744, 110] width 50 height 26
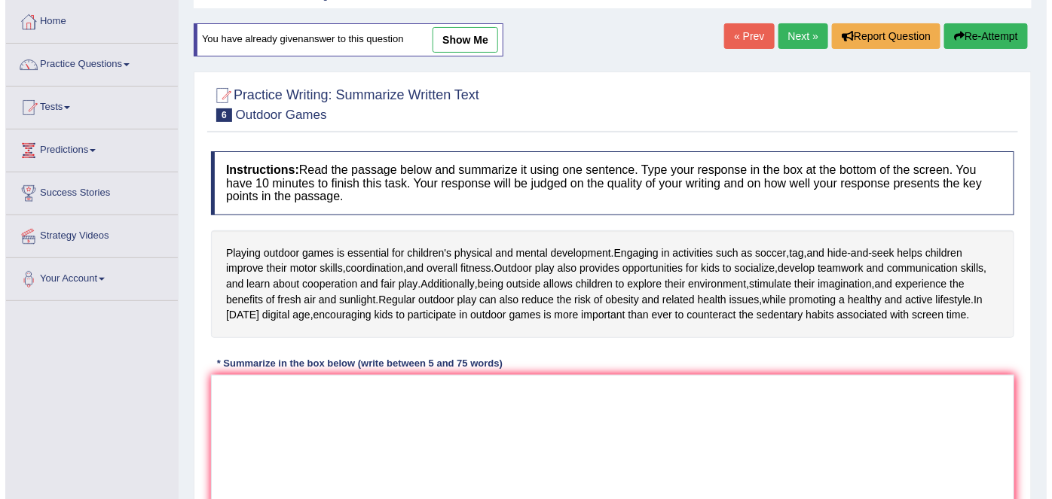
scroll to position [5, 0]
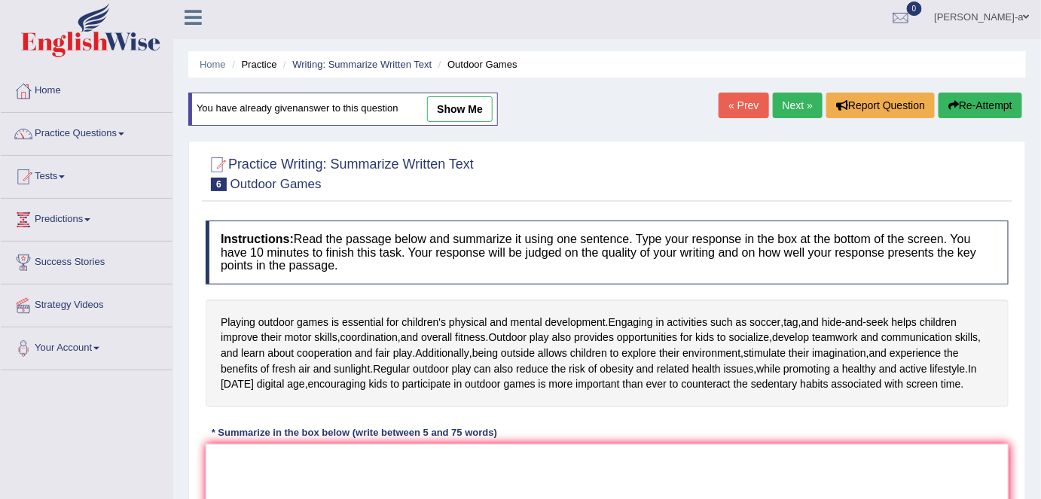
click at [477, 108] on link "show me" at bounding box center [460, 109] width 66 height 26
type textarea "The passage outlines Playing outdoor is essential for childrens physical and me…"
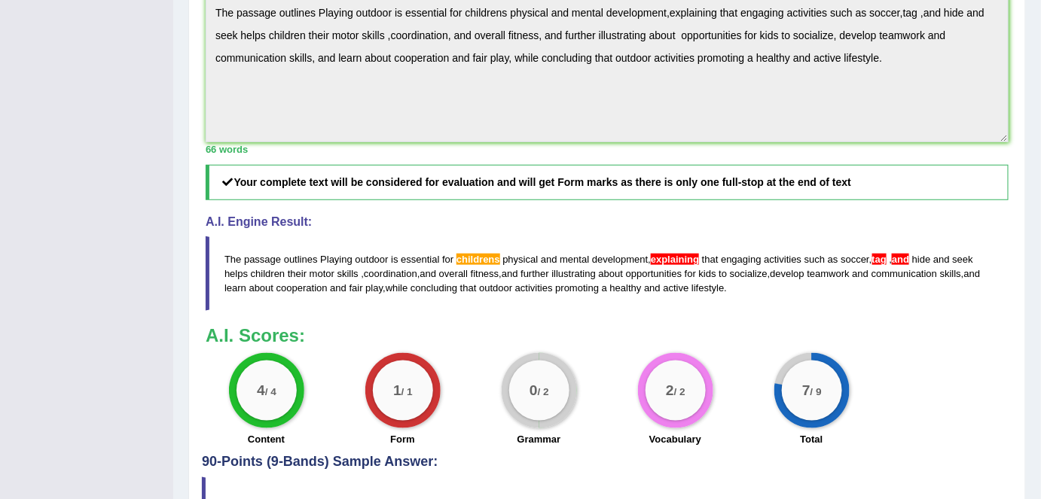
scroll to position [444, 0]
